Goal: Check status: Check status

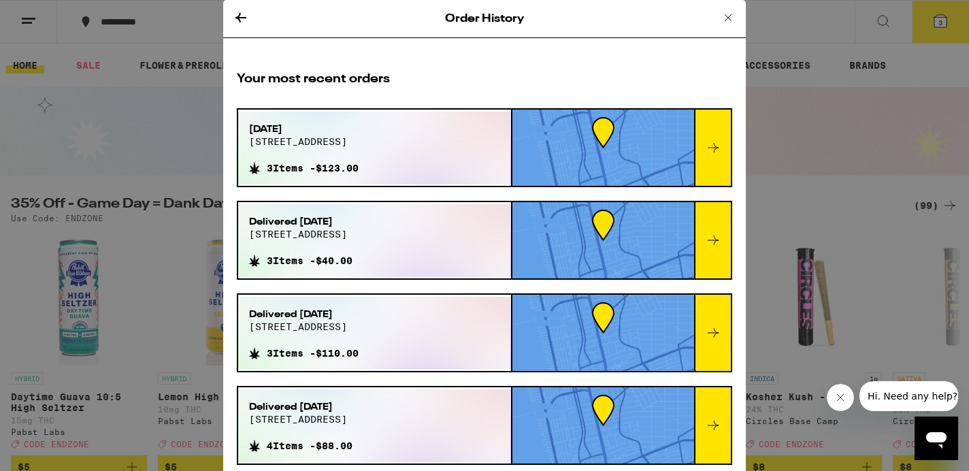
scroll to position [62, 0]
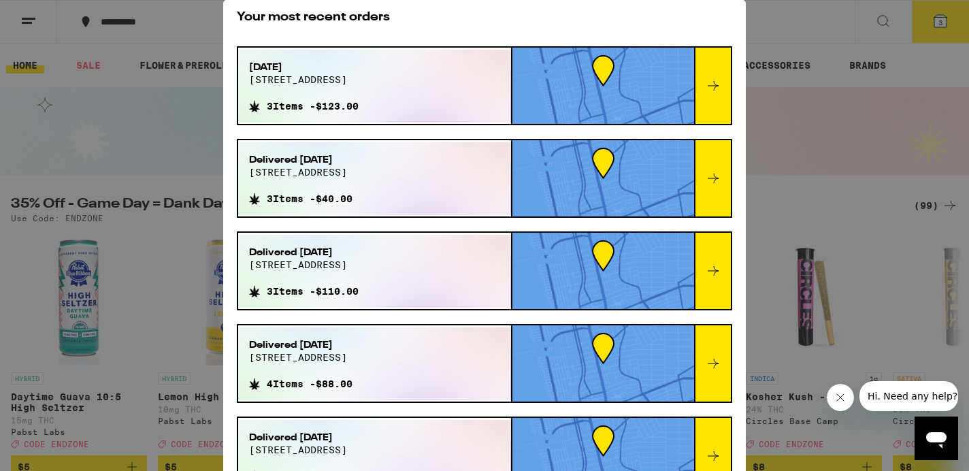
click at [811, 76] on div "Order History Your most recent orders [DATE] [STREET_ADDRESS] 3 Items - $123.00…" at bounding box center [484, 235] width 969 height 471
click at [358, 88] on div "[DATE][STREET_ADDRESS]" at bounding box center [304, 78] width 110 height 35
click at [718, 87] on icon at bounding box center [713, 86] width 16 height 16
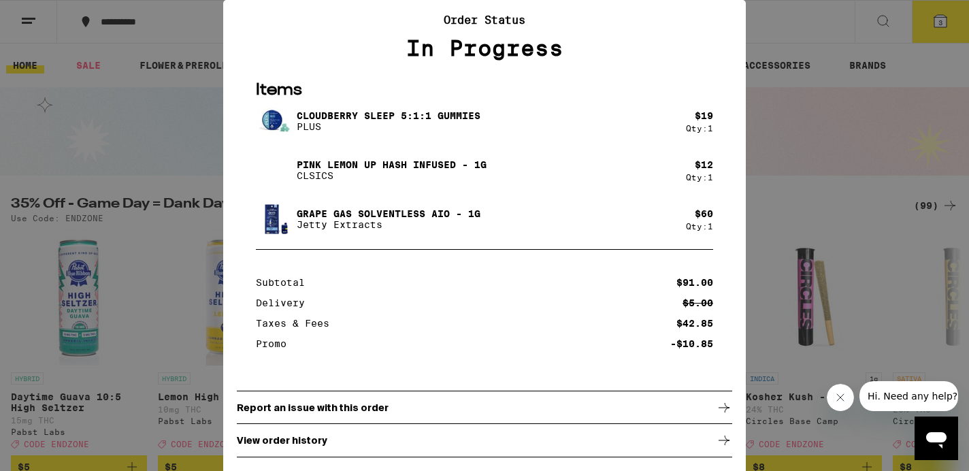
click at [435, 210] on p "Grape Gas Solventless AIO - 1g" at bounding box center [389, 213] width 184 height 11
drag, startPoint x: 488, startPoint y: 212, endPoint x: 290, endPoint y: 212, distance: 197.9
click at [290, 212] on div "Grape Gas Solventless AIO - 1g Jetty Extracts" at bounding box center [471, 219] width 430 height 38
copy div "Grape Gas Solventless AIO - 1g"
